Goal: Find specific page/section: Find specific page/section

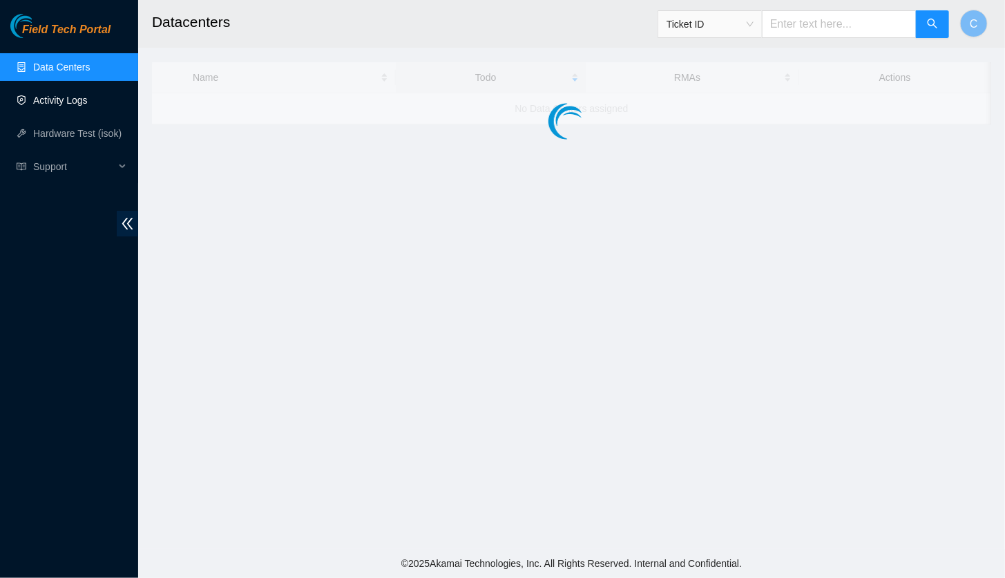
click at [48, 104] on link "Activity Logs" at bounding box center [60, 100] width 55 height 11
